Goal: Answer question/provide support: Answer question/provide support

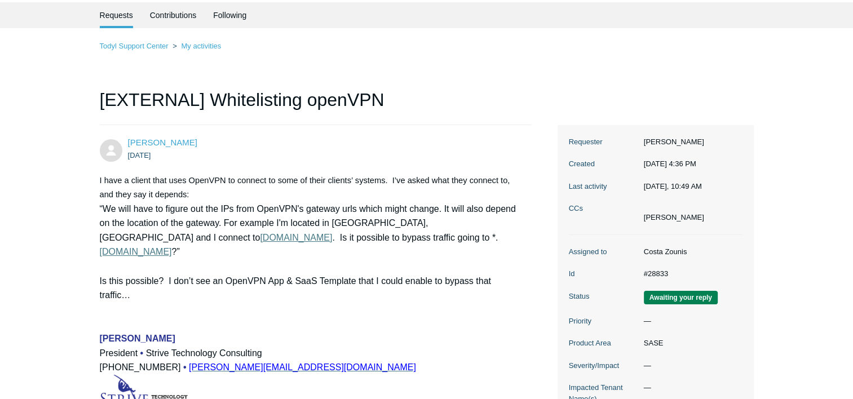
scroll to position [56, 0]
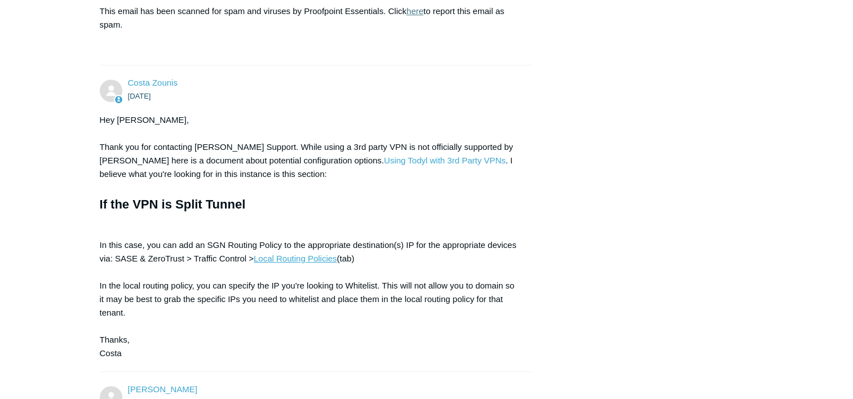
scroll to position [564, 0]
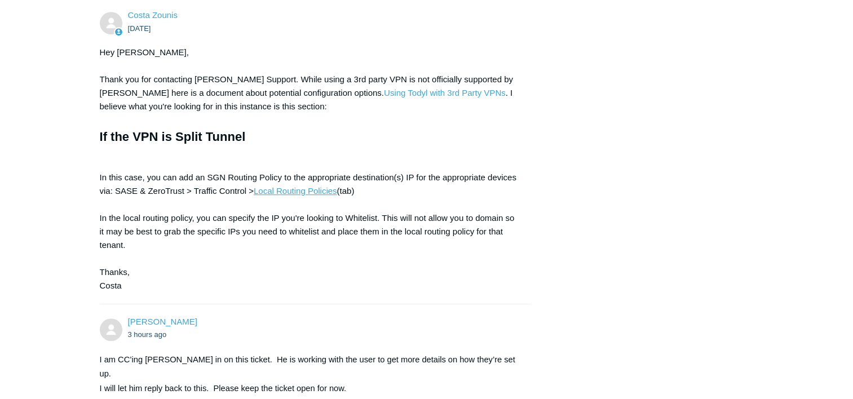
click at [692, 162] on div "[PERSON_NAME] [DATE] I have a client that uses OpenVPN to connect to some of th…" at bounding box center [427, 154] width 654 height 1110
click at [615, 192] on div "[PERSON_NAME] [DATE] I have a client that uses OpenVPN to connect to some of th…" at bounding box center [427, 154] width 654 height 1110
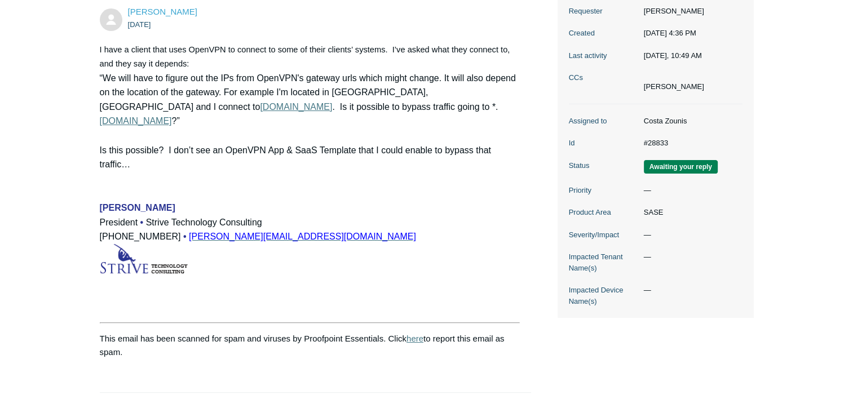
scroll to position [169, 0]
click at [234, 108] on p "“We will have to figure out the IPs from OpenVPN's gateway urls which might cha…" at bounding box center [310, 99] width 421 height 58
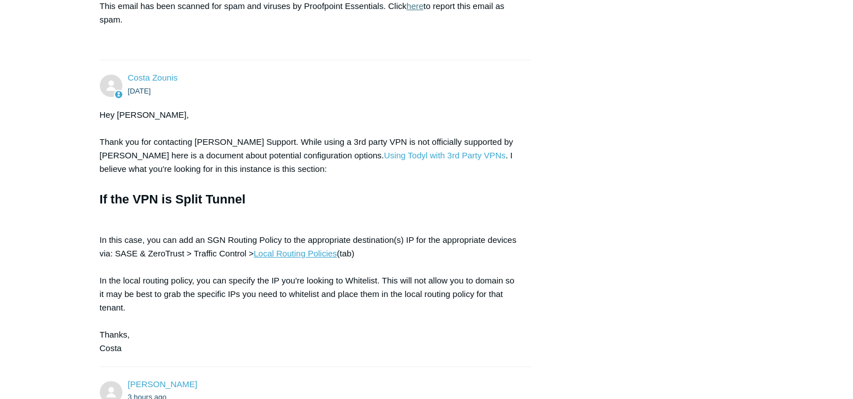
scroll to position [507, 0]
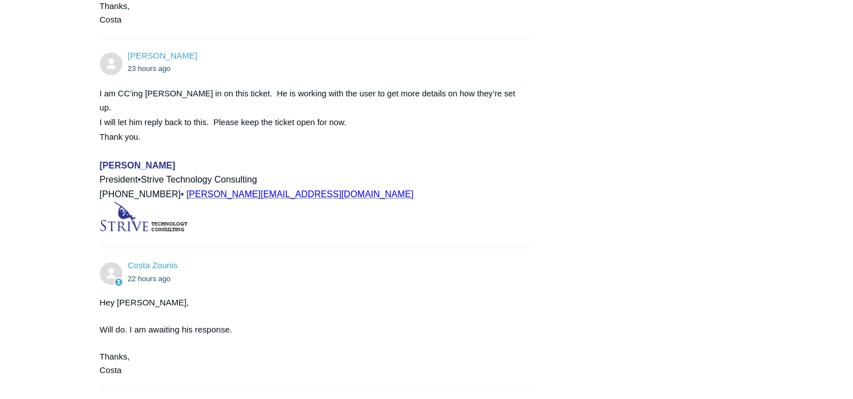
scroll to position [922, 0]
